Goal: Register for event/course

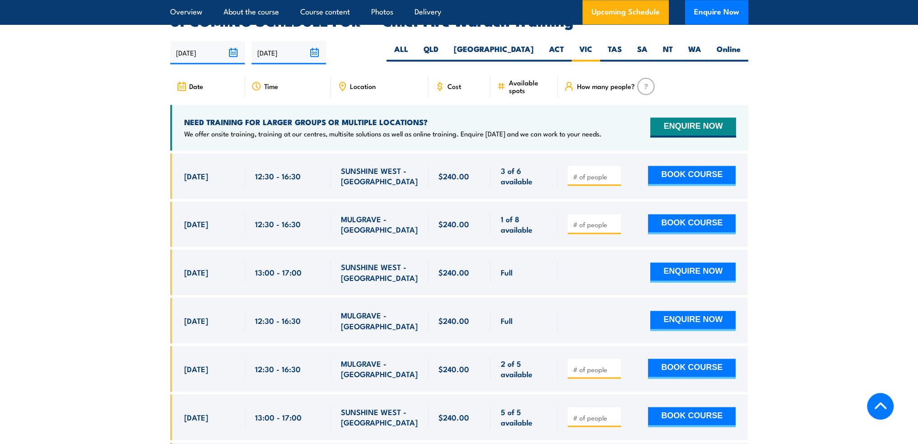
scroll to position [1430, 0]
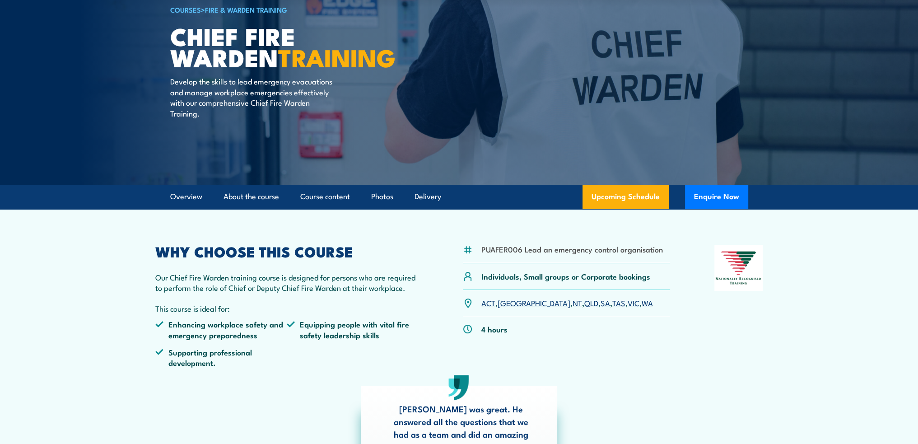
scroll to position [45, 0]
